Goal: Task Accomplishment & Management: Manage account settings

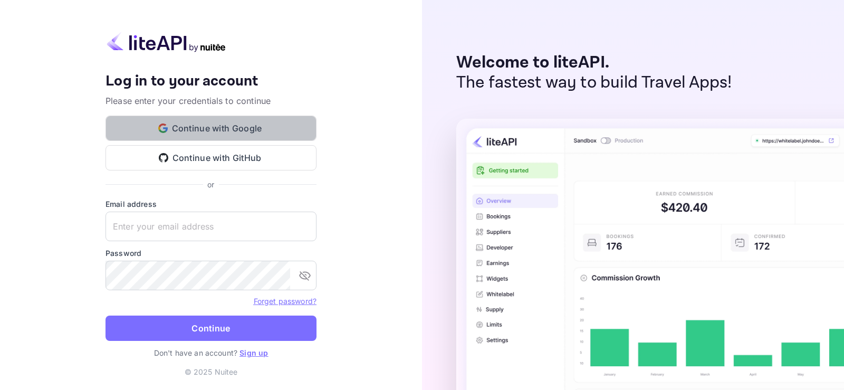
click at [225, 133] on button "Continue with Google" at bounding box center [211, 128] width 211 height 25
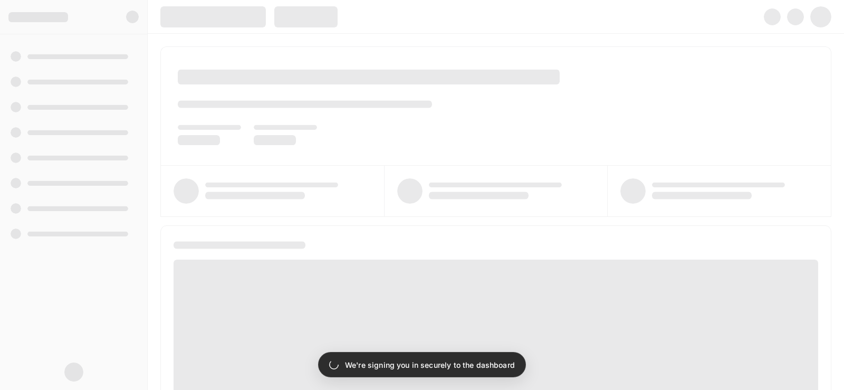
click at [177, 227] on div at bounding box center [495, 354] width 671 height 259
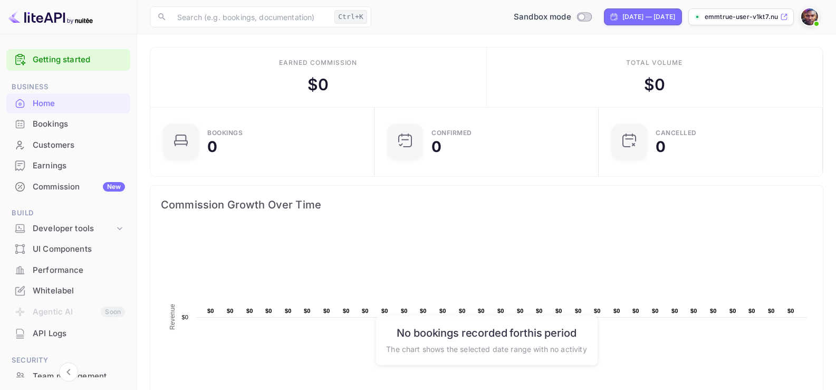
scroll to position [8, 8]
click at [571, 17] on input "Switch to Production mode" at bounding box center [581, 16] width 21 height 7
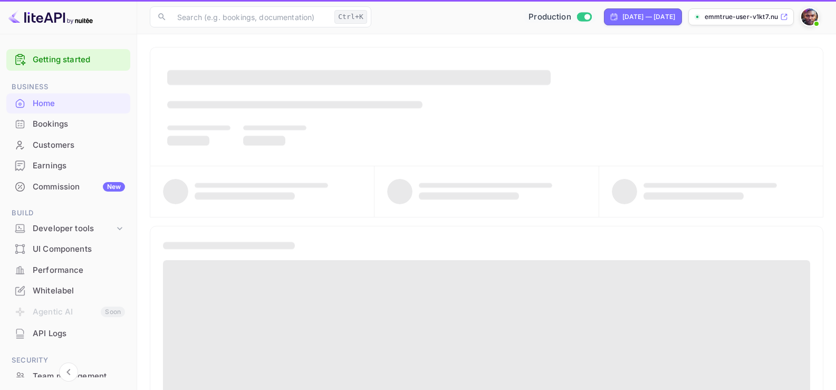
checkbox input "true"
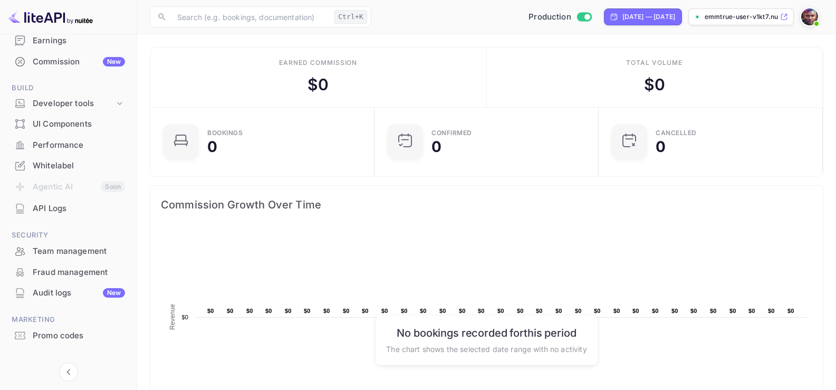
scroll to position [140, 0]
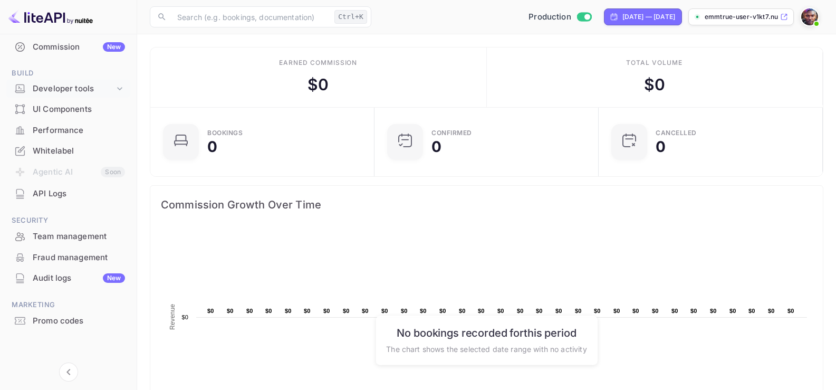
click at [116, 89] on icon at bounding box center [120, 88] width 11 height 11
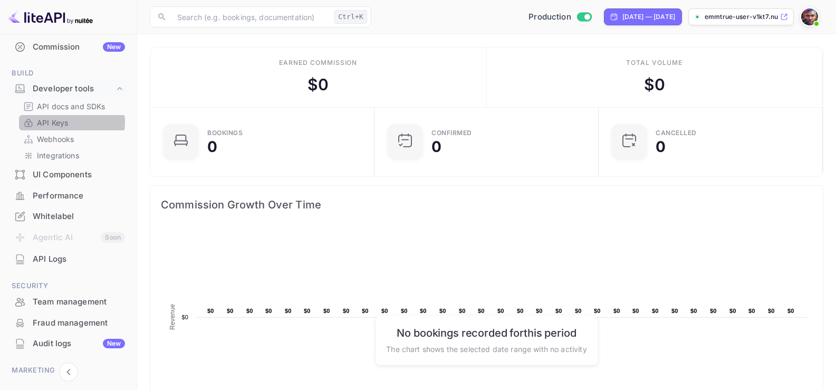
click at [70, 122] on link "API Keys" at bounding box center [72, 122] width 99 height 11
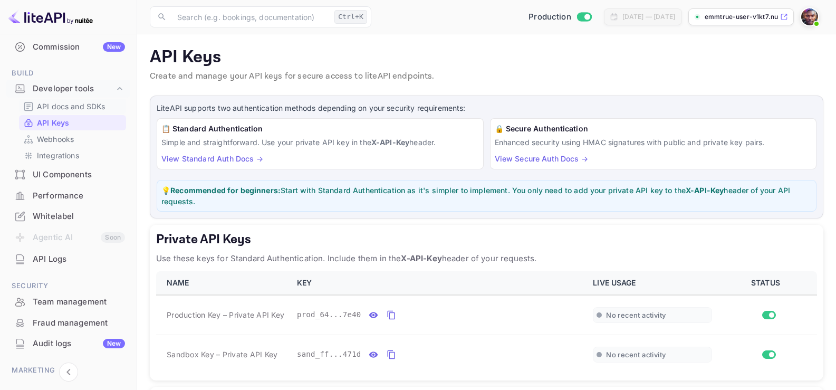
click at [68, 103] on p "API docs and SDKs" at bounding box center [71, 106] width 69 height 11
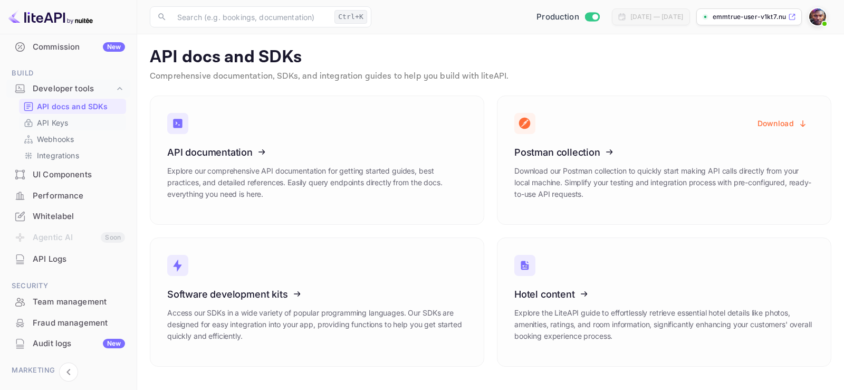
click at [64, 127] on p "API Keys" at bounding box center [52, 122] width 31 height 11
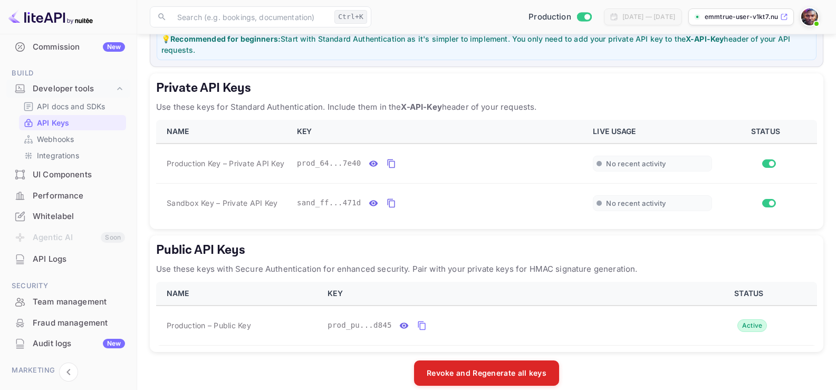
scroll to position [153, 0]
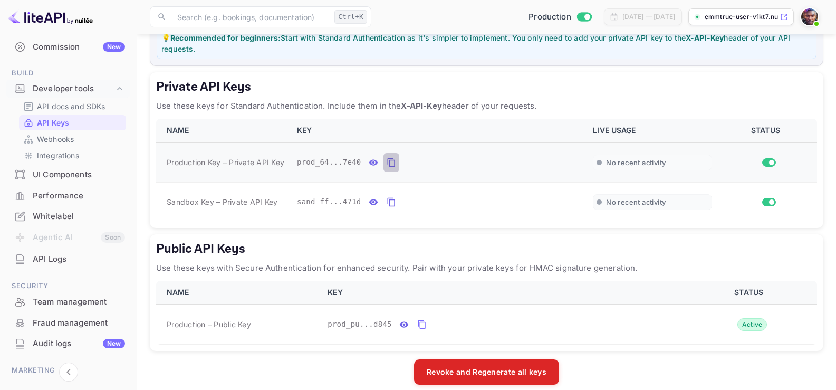
click at [387, 164] on icon "private api keys table" at bounding box center [390, 162] width 7 height 9
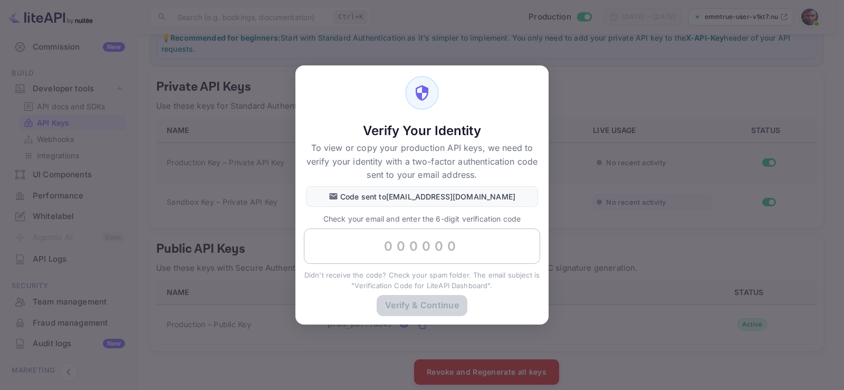
click at [409, 250] on input "text" at bounding box center [422, 247] width 236 height 36
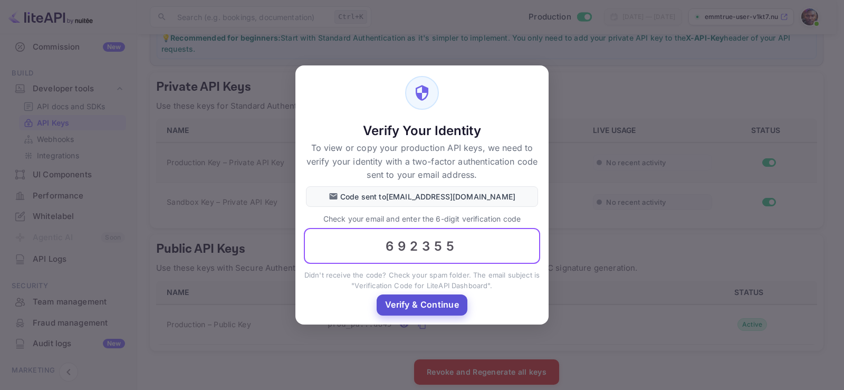
type input "692355"
click at [428, 309] on button "Verify & Continue" at bounding box center [422, 304] width 91 height 21
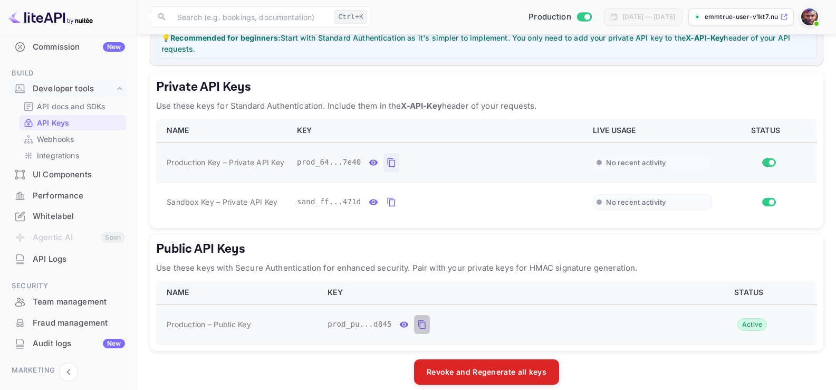
click at [418, 325] on icon "public api keys table" at bounding box center [421, 324] width 9 height 13
